Goal: Navigation & Orientation: Find specific page/section

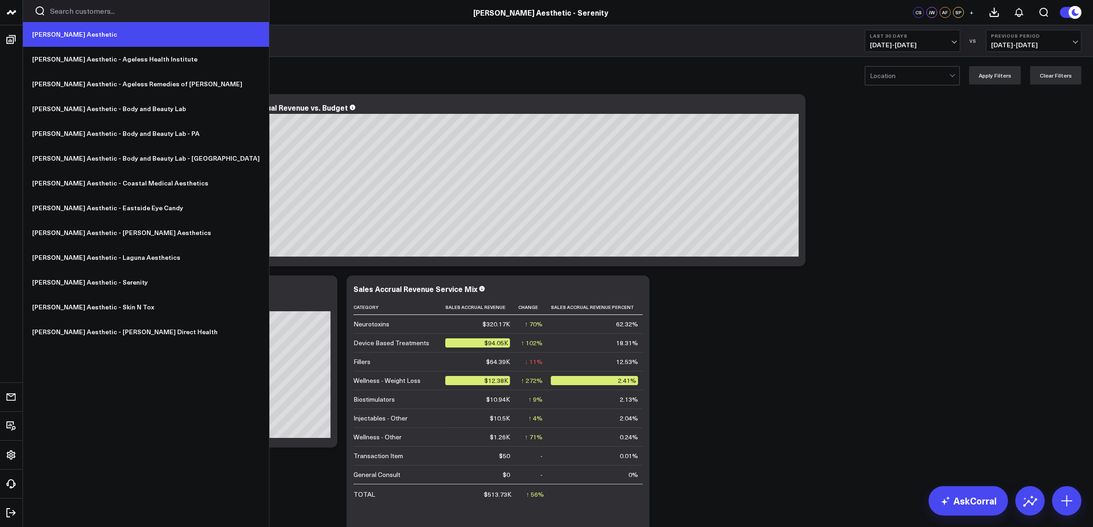
click at [49, 35] on link "[PERSON_NAME] Aesthetic" at bounding box center [146, 34] width 246 height 25
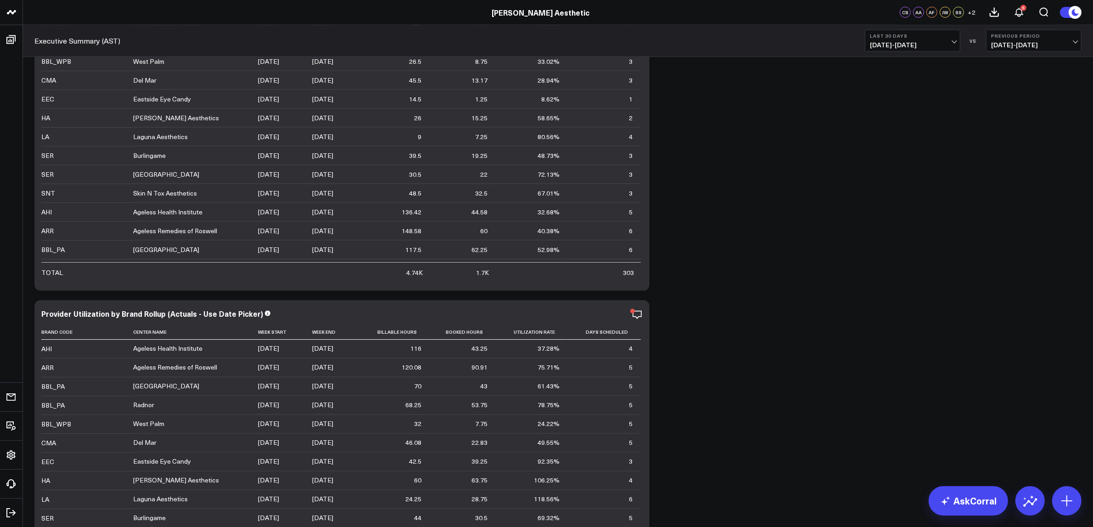
scroll to position [1983, 0]
